Goal: Check status: Check status

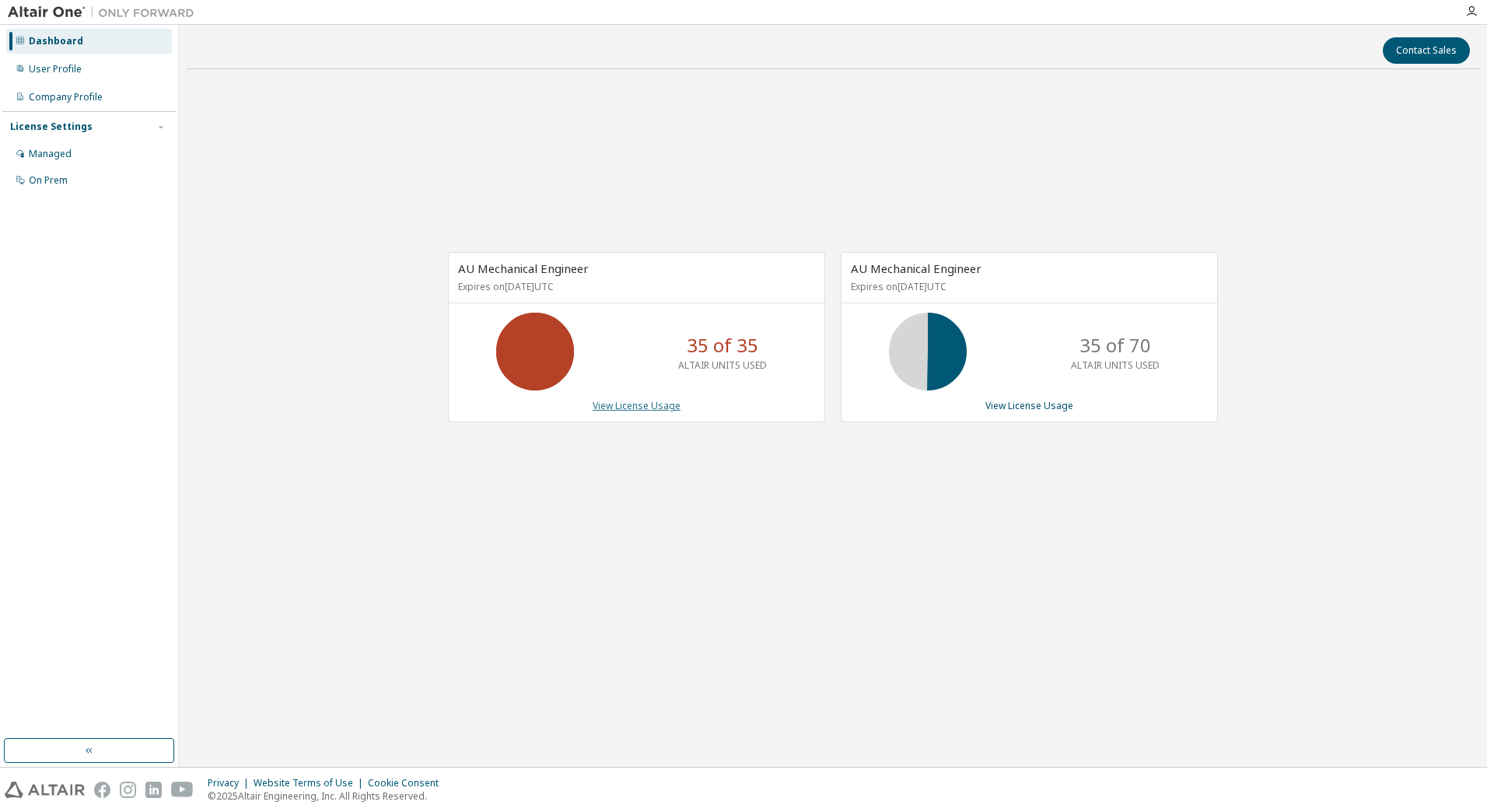
click at [663, 403] on link "View License Usage" at bounding box center [636, 405] width 88 height 13
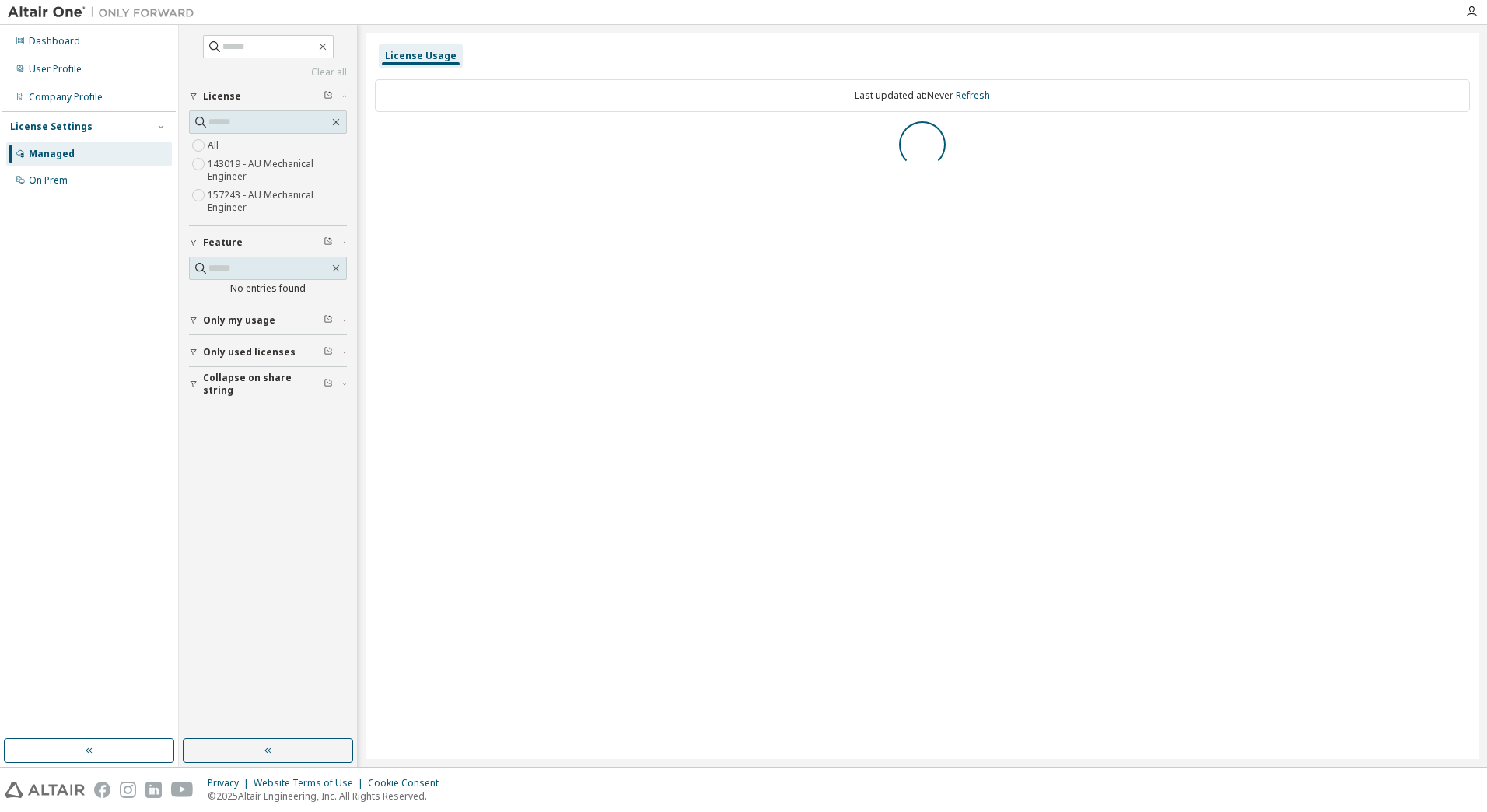
click at [264, 318] on span "Only my usage" at bounding box center [239, 319] width 72 height 12
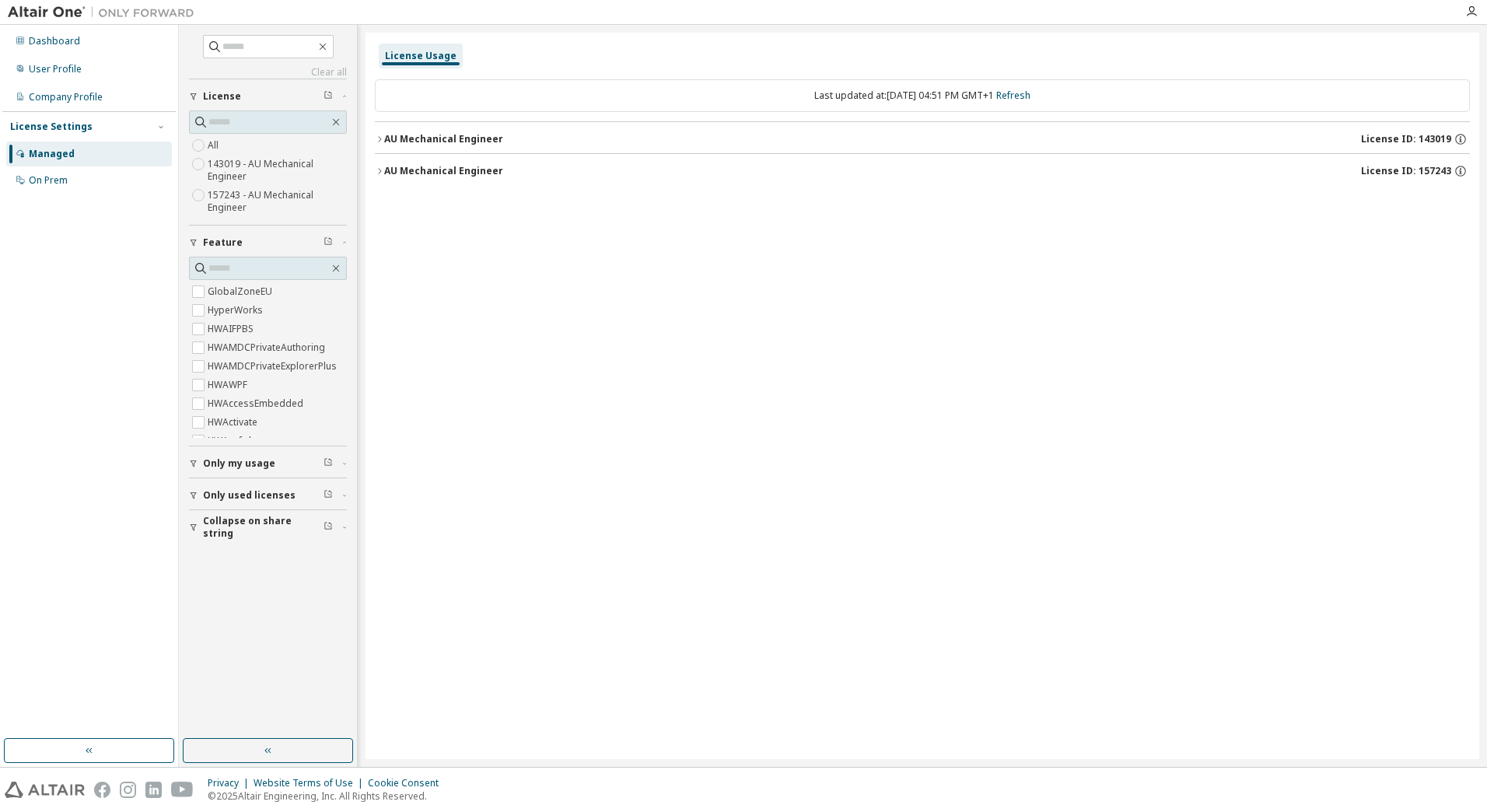
click at [236, 460] on span "Only my usage" at bounding box center [239, 463] width 72 height 12
click at [393, 136] on div "AU Mechanical Engineer" at bounding box center [443, 138] width 119 height 12
click at [428, 161] on button "AU Mechanical Engineer License ID: 157243" at bounding box center [927, 171] width 1085 height 34
click at [418, 190] on div "Last updated at: Mon 2025-09-29 04:51 PM GMT+1 Refresh AU Mechanical Engineer L…" at bounding box center [922, 134] width 1096 height 127
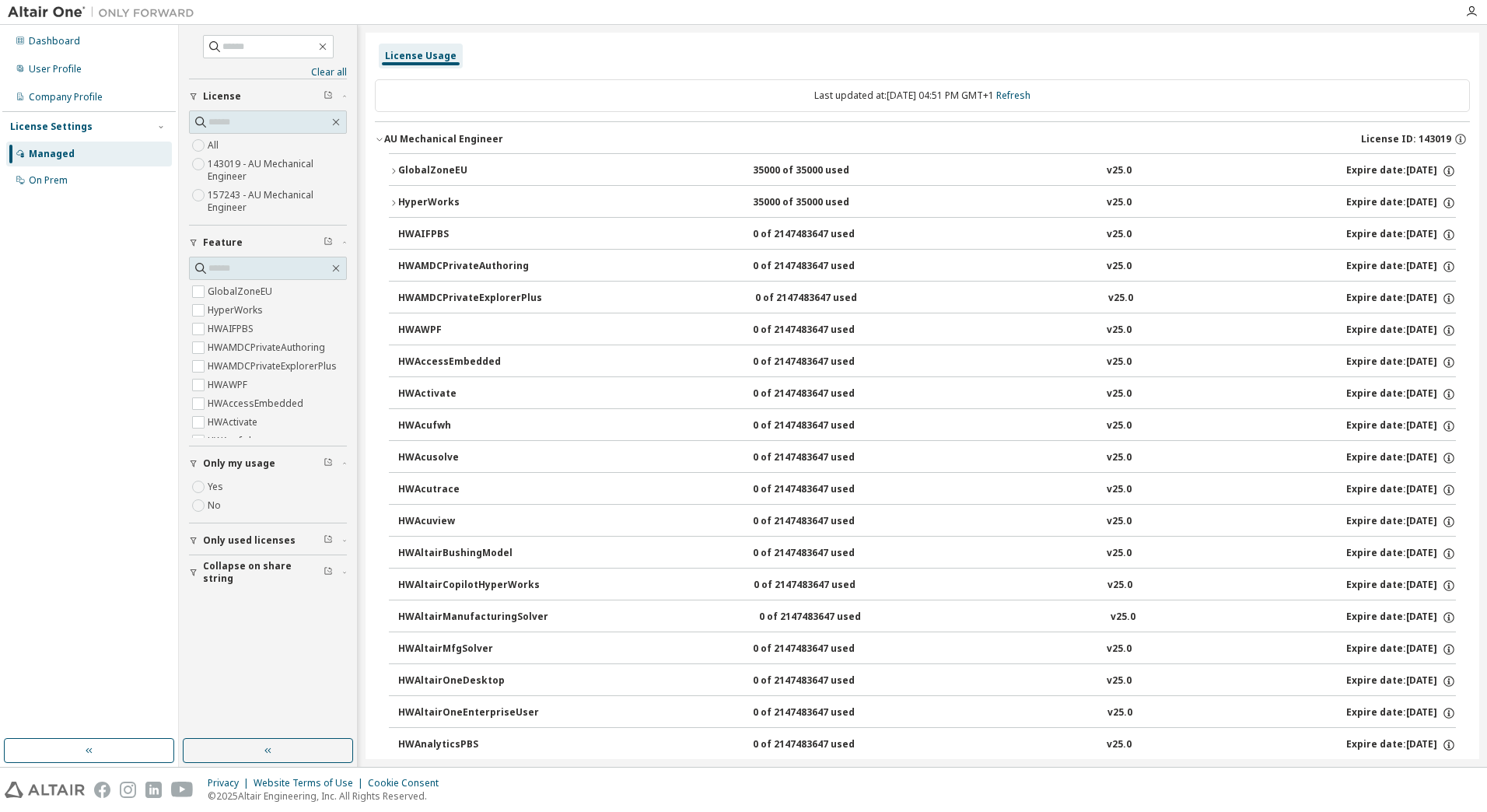
click at [439, 138] on div "AU Mechanical Engineer" at bounding box center [443, 138] width 119 height 12
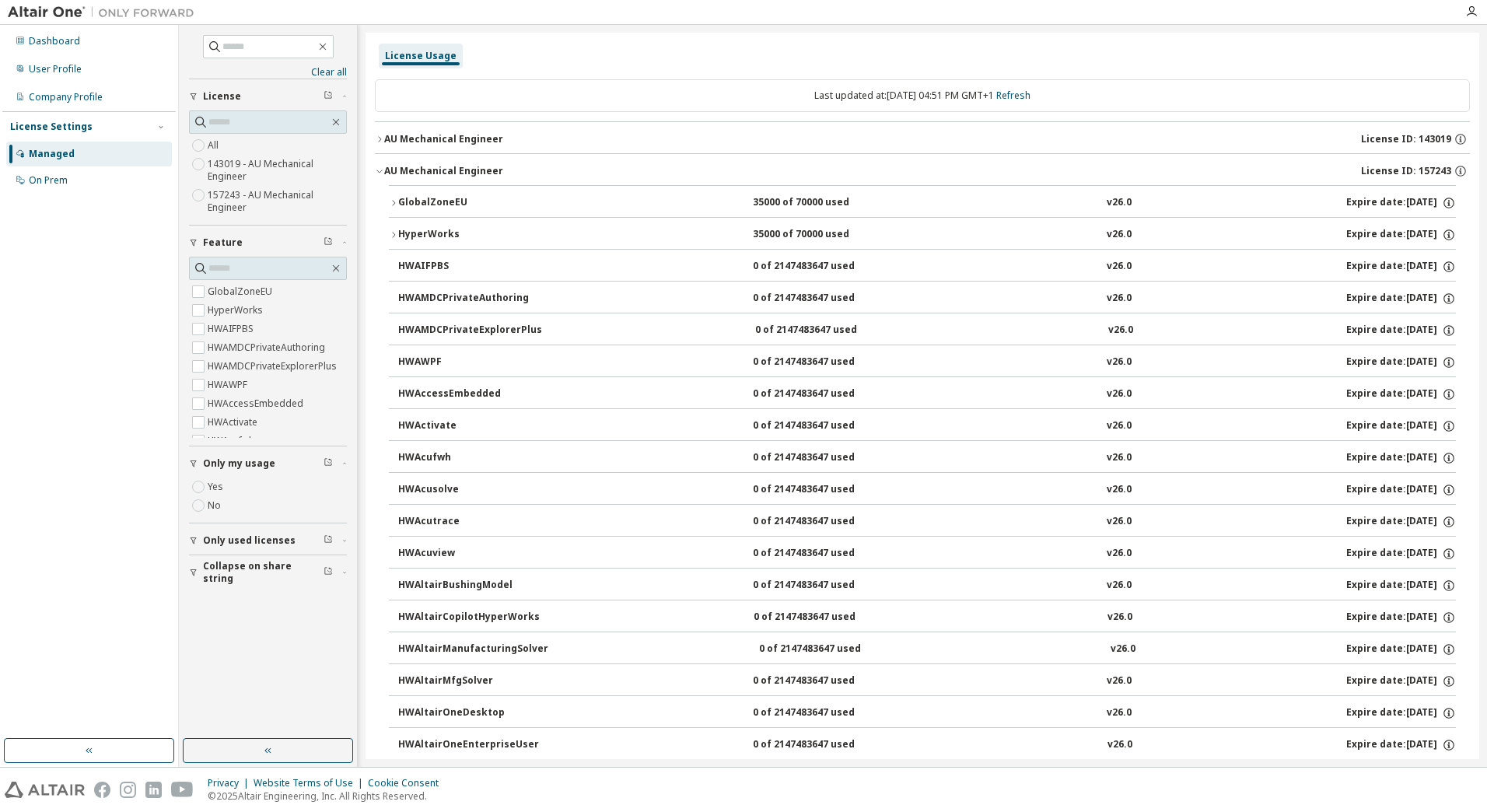
click at [438, 171] on div "AU Mechanical Engineer" at bounding box center [443, 171] width 119 height 12
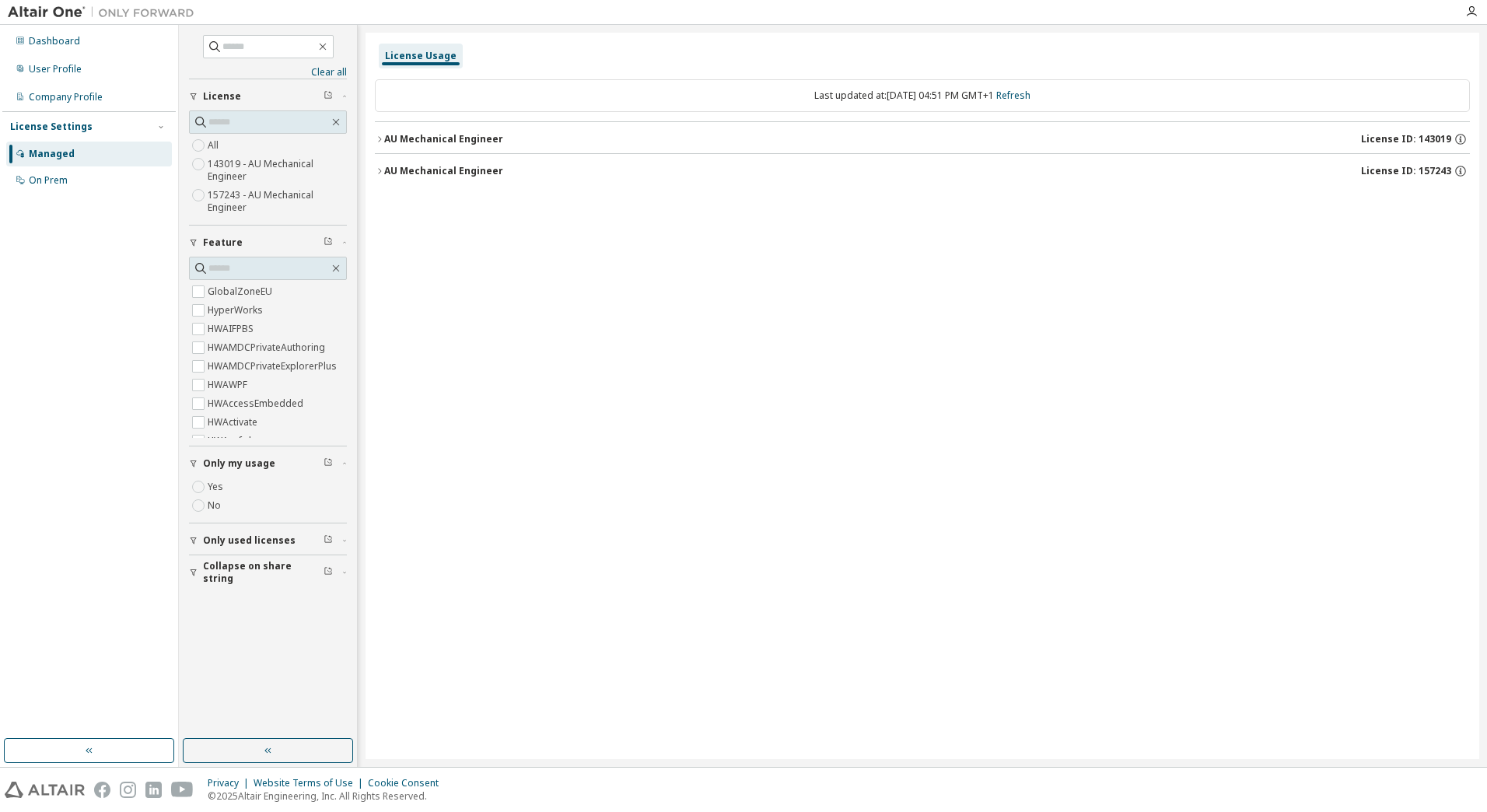
click at [439, 161] on button "AU Mechanical Engineer License ID: 157243" at bounding box center [922, 171] width 1096 height 34
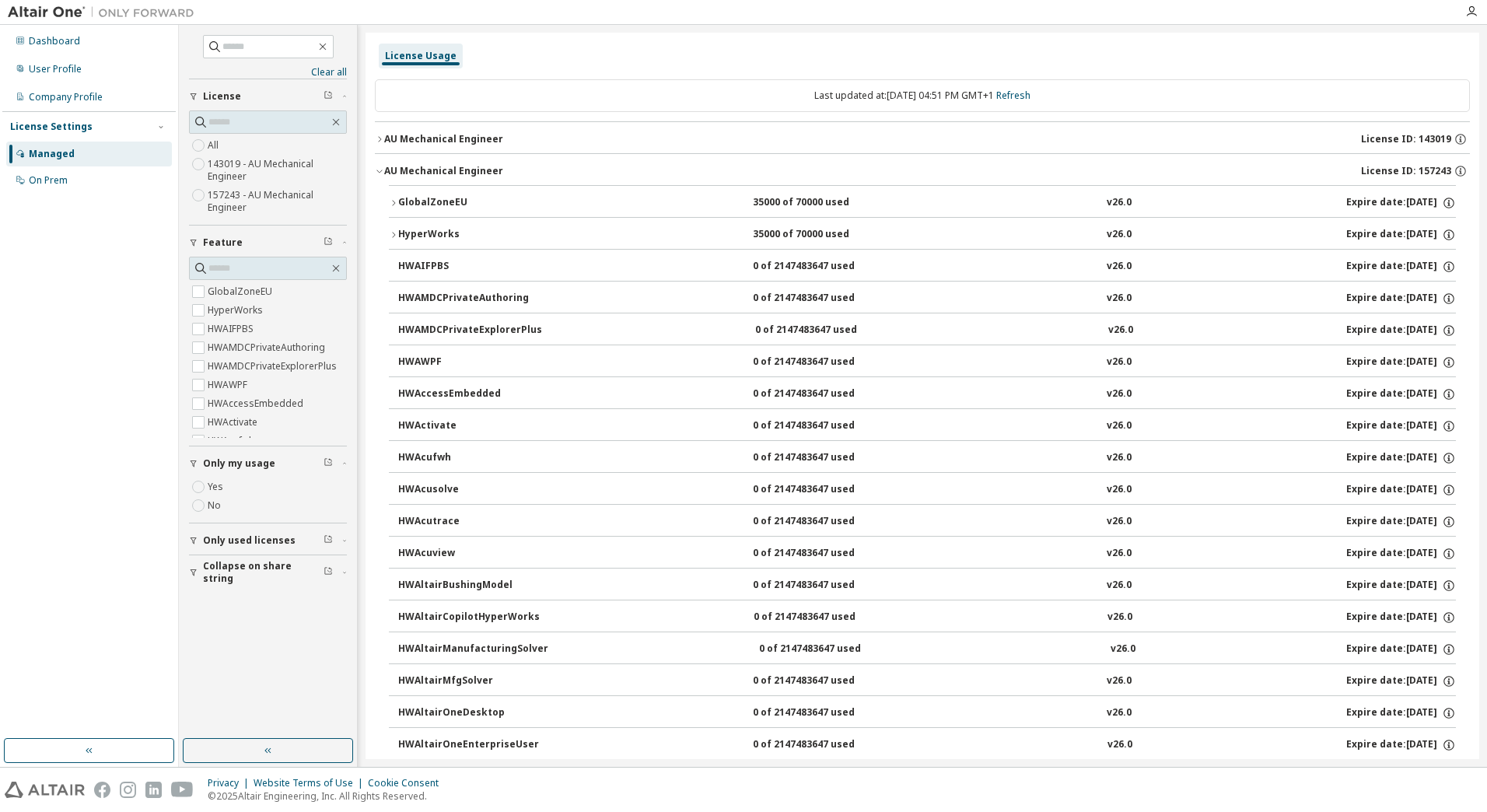
click at [427, 161] on button "AU Mechanical Engineer License ID: 157243" at bounding box center [922, 171] width 1096 height 34
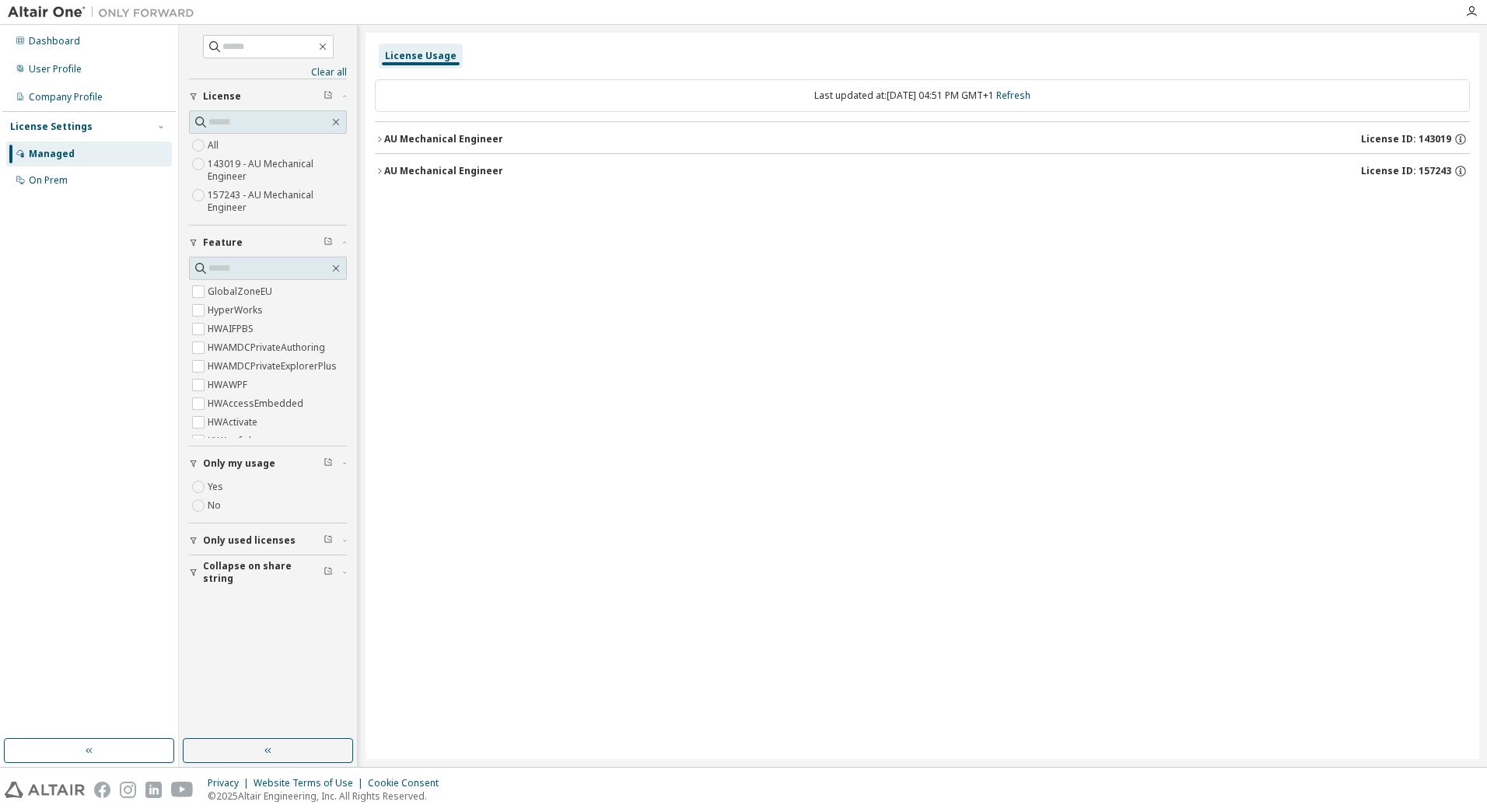
click at [219, 484] on label "Yes" at bounding box center [217, 486] width 18 height 18
